Goal: Information Seeking & Learning: Learn about a topic

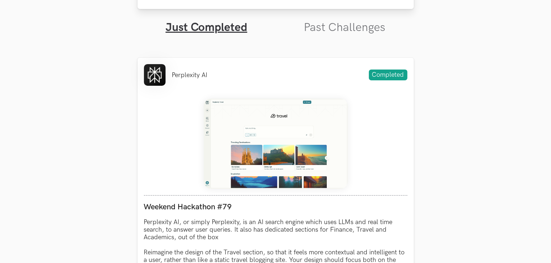
scroll to position [252, 0]
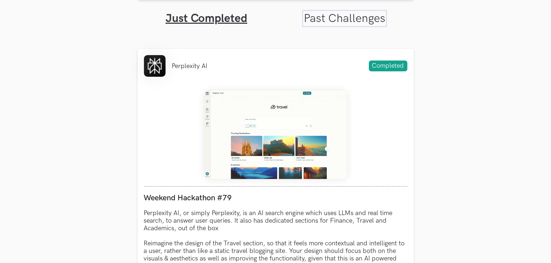
click at [344, 14] on link "Past Challenges" at bounding box center [345, 19] width 82 height 14
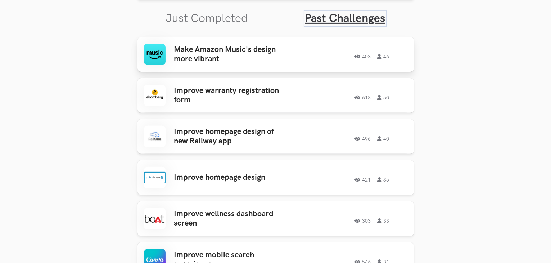
scroll to position [180, 0]
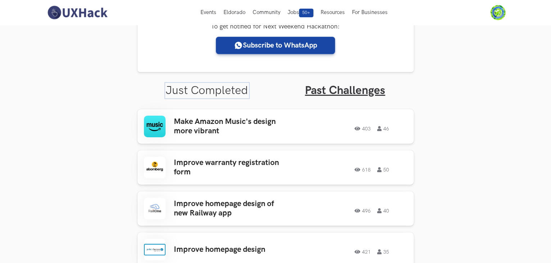
click at [217, 87] on link "Just Completed" at bounding box center [207, 90] width 82 height 14
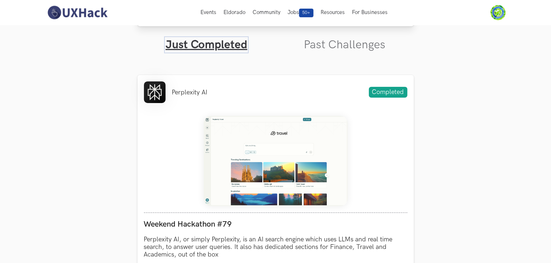
scroll to position [108, 0]
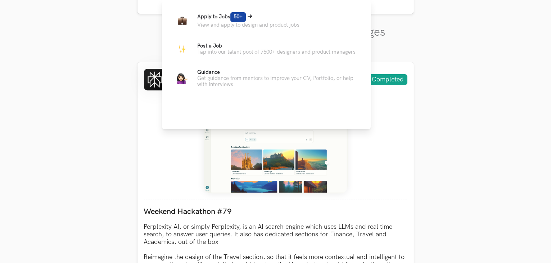
scroll to position [249, 0]
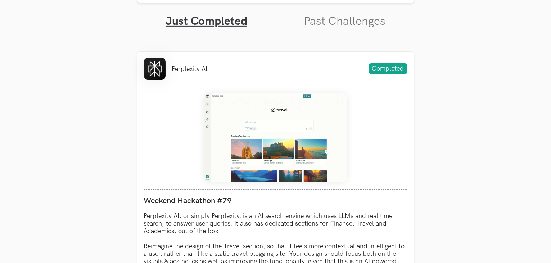
click at [320, 14] on ul "Just Completed Past Challenges" at bounding box center [275, 16] width 276 height 26
click at [320, 16] on link "Past Challenges" at bounding box center [345, 21] width 82 height 14
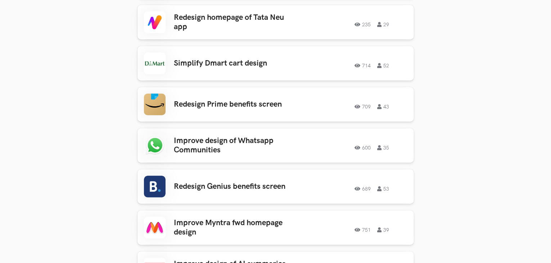
scroll to position [620, 0]
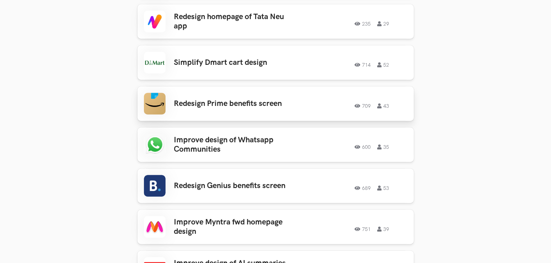
click at [214, 108] on link "Redesign Prime benefits screen 709 43 709 43" at bounding box center [275, 103] width 276 height 35
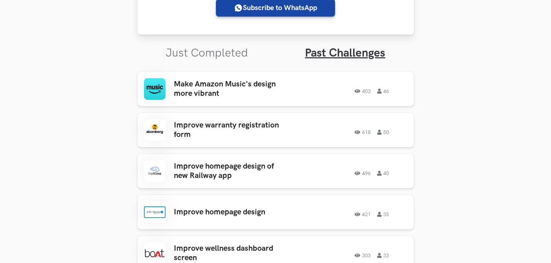
scroll to position [238, 0]
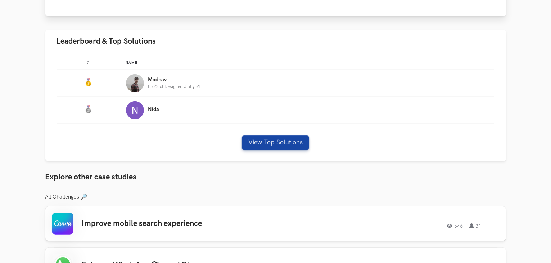
scroll to position [404, 0]
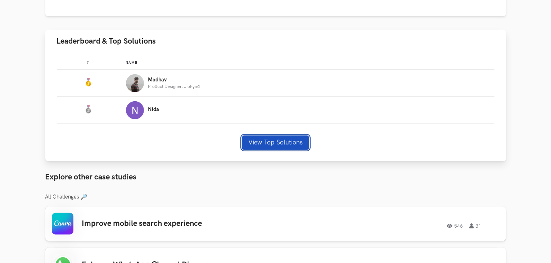
click at [261, 142] on button "View Top Solutions" at bounding box center [275, 142] width 67 height 14
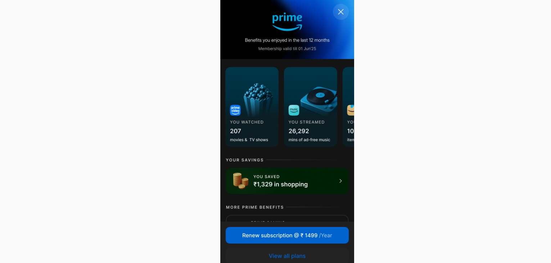
click at [358, 110] on div at bounding box center [275, 117] width 498 height 198
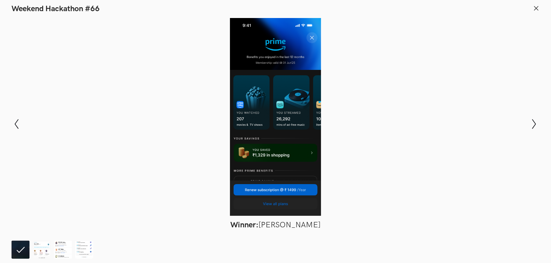
click at [538, 11] on button at bounding box center [536, 9] width 6 height 8
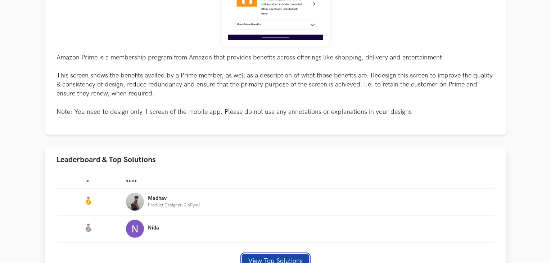
scroll to position [288, 0]
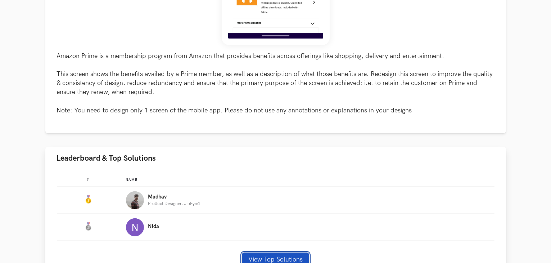
click at [254, 254] on button "View Top Solutions" at bounding box center [275, 259] width 67 height 14
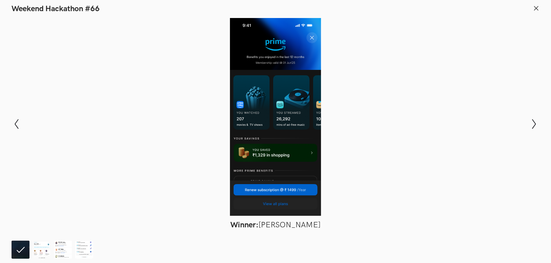
click at [534, 9] on icon at bounding box center [536, 8] width 6 height 6
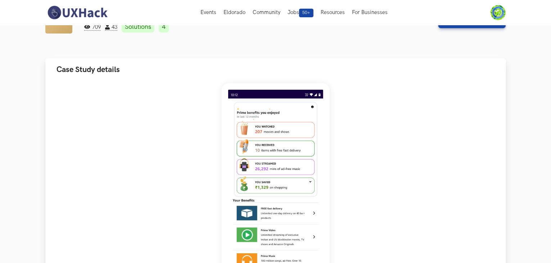
scroll to position [30, 0]
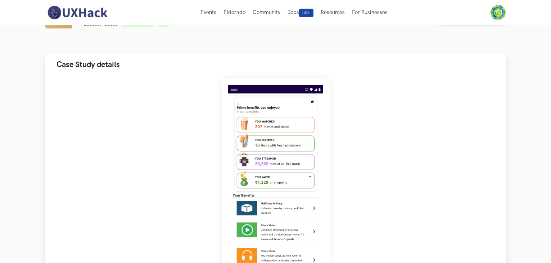
drag, startPoint x: 218, startPoint y: 107, endPoint x: 271, endPoint y: 110, distance: 53.0
click at [271, 110] on div "Amazon Prime is a membership program from Amazon that provides benefits across …" at bounding box center [276, 225] width 438 height 294
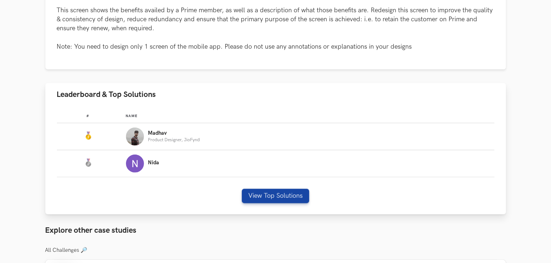
scroll to position [354, 0]
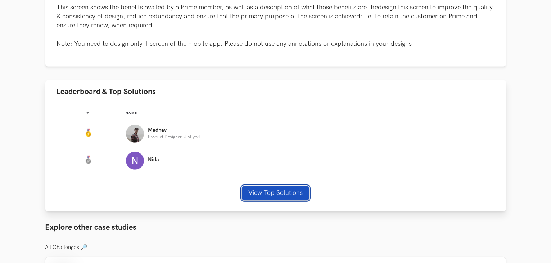
click at [254, 188] on button "View Top Solutions" at bounding box center [275, 193] width 67 height 14
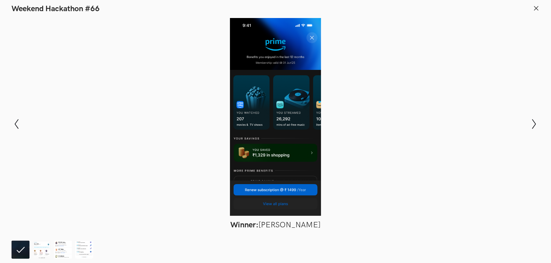
click at [537, 4] on header "Weekend Hackathon #66" at bounding box center [275, 7] width 551 height 14
click at [535, 7] on icon at bounding box center [536, 8] width 6 height 6
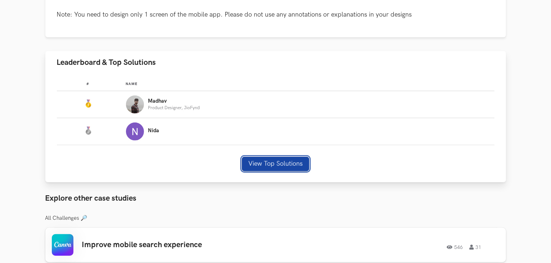
scroll to position [384, 0]
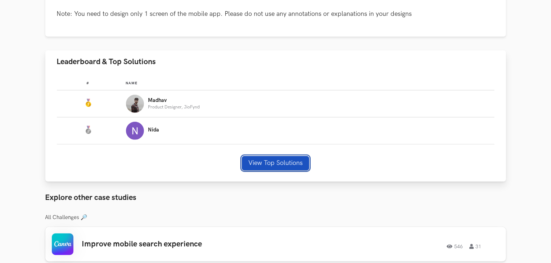
click at [272, 166] on button "View Top Solutions" at bounding box center [275, 163] width 67 height 14
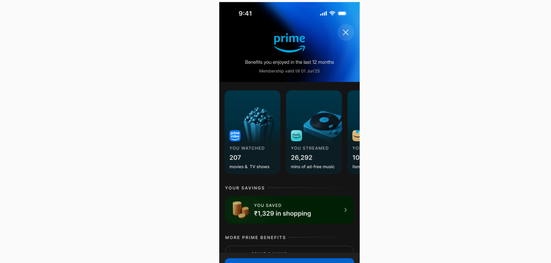
scroll to position [387, 0]
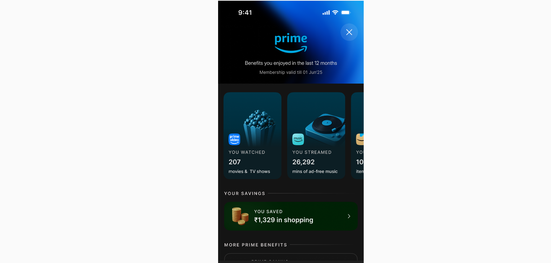
click at [274, 46] on div at bounding box center [275, 117] width 498 height 198
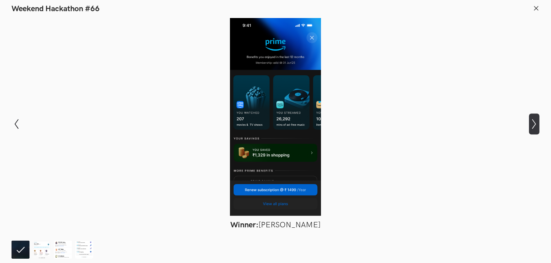
click at [533, 122] on icon "Show next slide" at bounding box center [534, 124] width 10 height 10
click at [394, 83] on div at bounding box center [275, 117] width 498 height 198
click at [537, 6] on line at bounding box center [536, 8] width 4 height 4
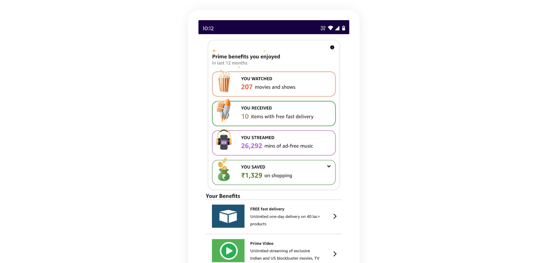
scroll to position [89, 0]
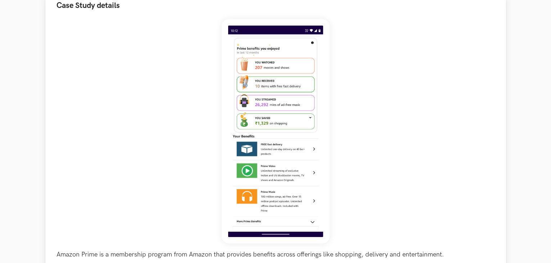
click at [364, 138] on div "Amazon Prime is a membership program from Amazon that provides benefits across …" at bounding box center [276, 166] width 438 height 294
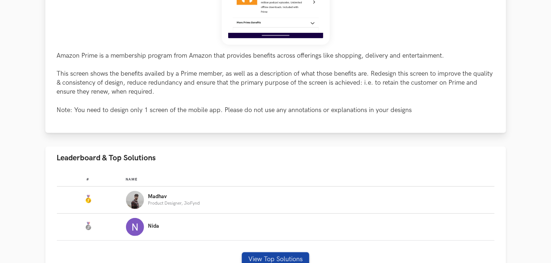
scroll to position [396, 0]
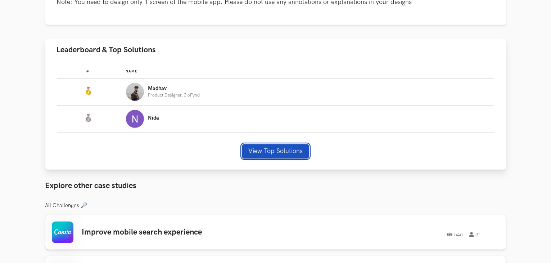
click at [271, 149] on button "View Top Solutions" at bounding box center [275, 151] width 67 height 14
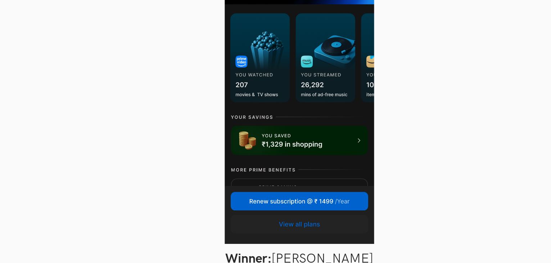
scroll to position [360, 0]
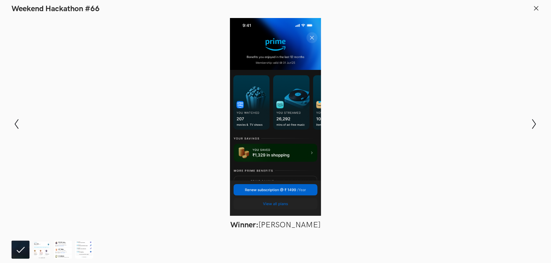
click at [538, 9] on icon at bounding box center [536, 8] width 6 height 6
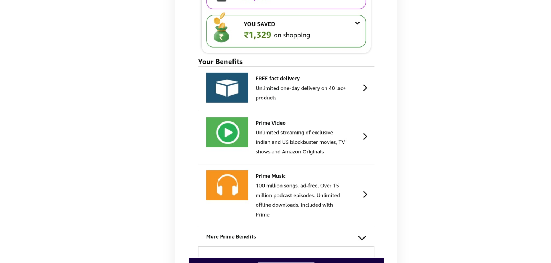
scroll to position [112, 0]
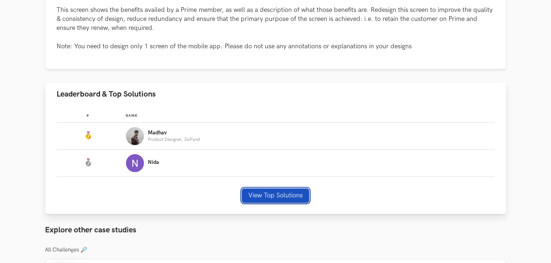
click at [265, 196] on button "View Top Solutions" at bounding box center [275, 195] width 67 height 14
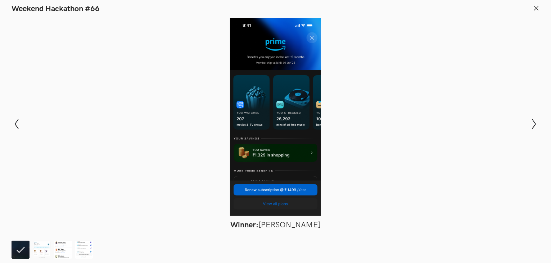
scroll to position [353, 0]
